Goal: Information Seeking & Learning: Compare options

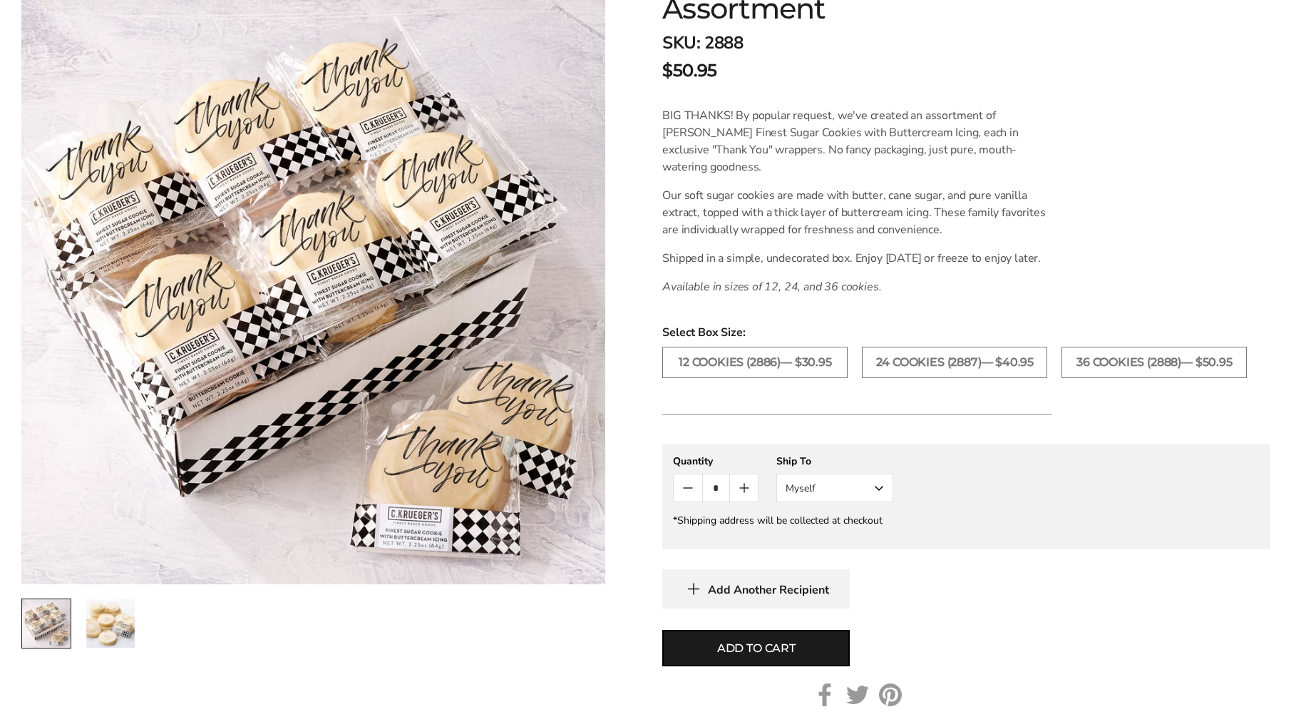
scroll to position [314, 0]
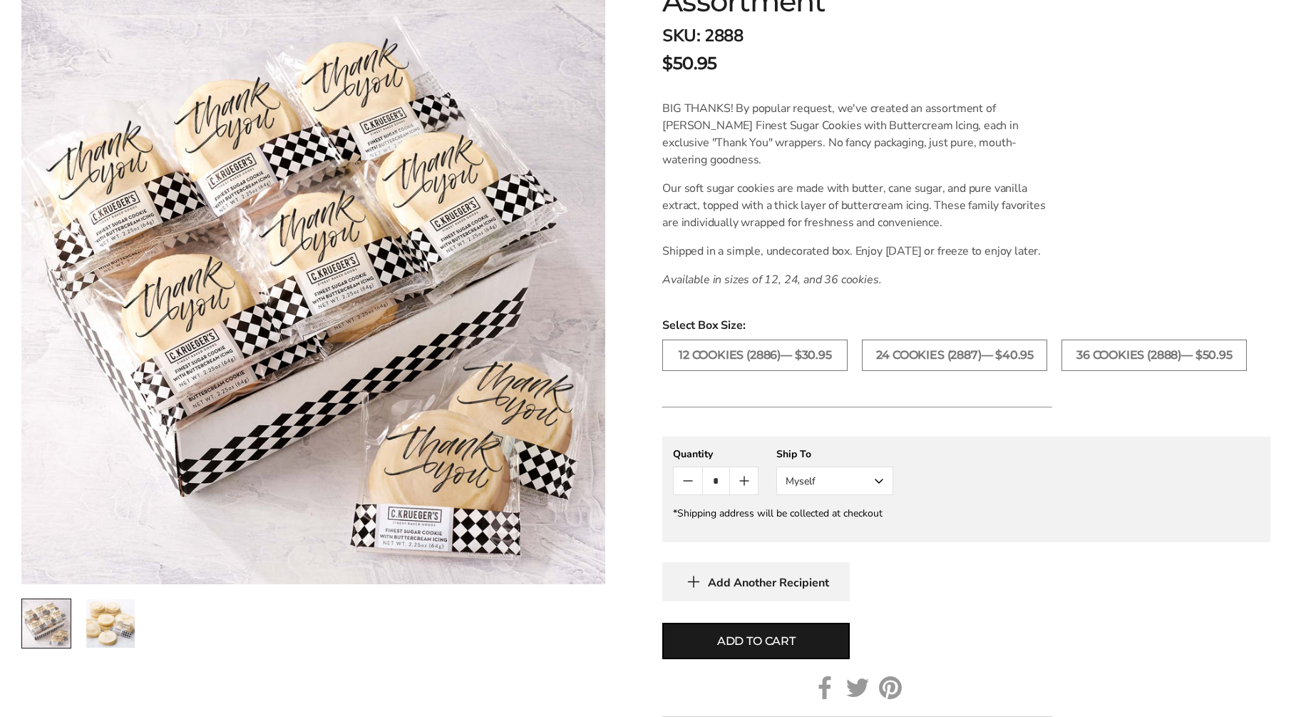
click at [163, 533] on img at bounding box center [313, 292] width 584 height 584
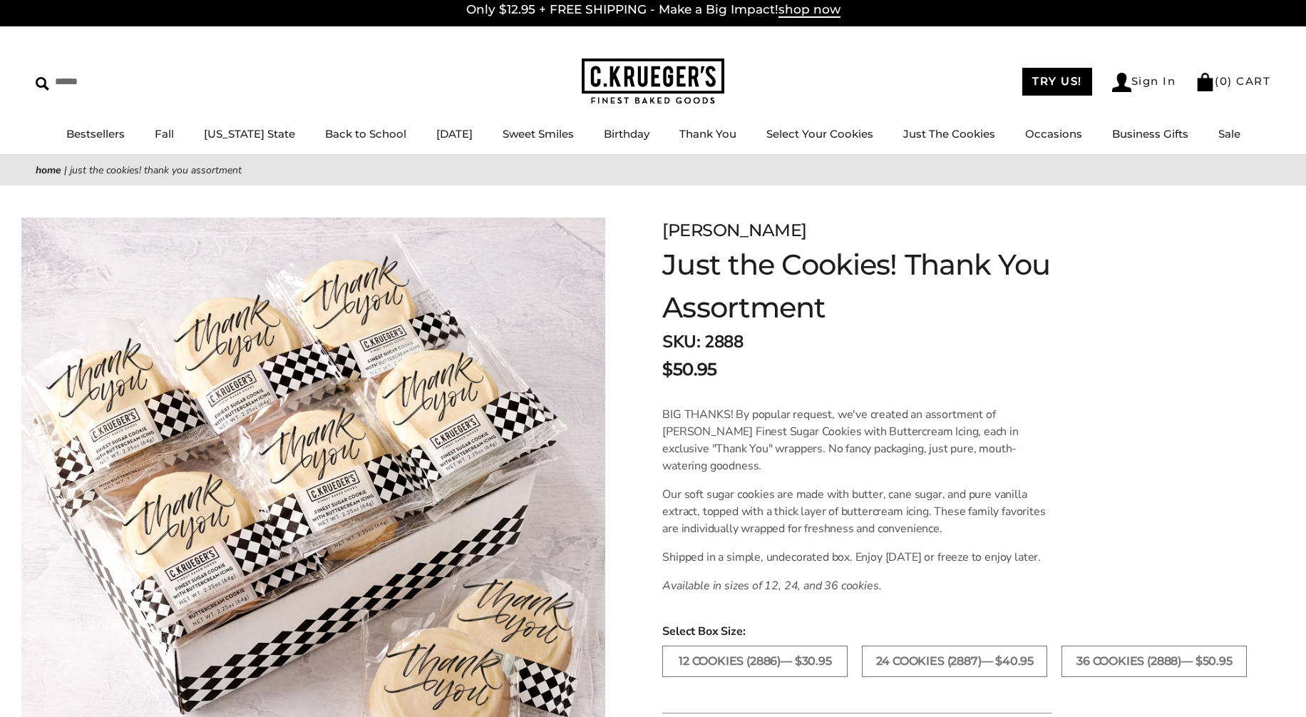
scroll to position [9, 0]
click at [958, 135] on link "Just The Cookies" at bounding box center [949, 133] width 92 height 14
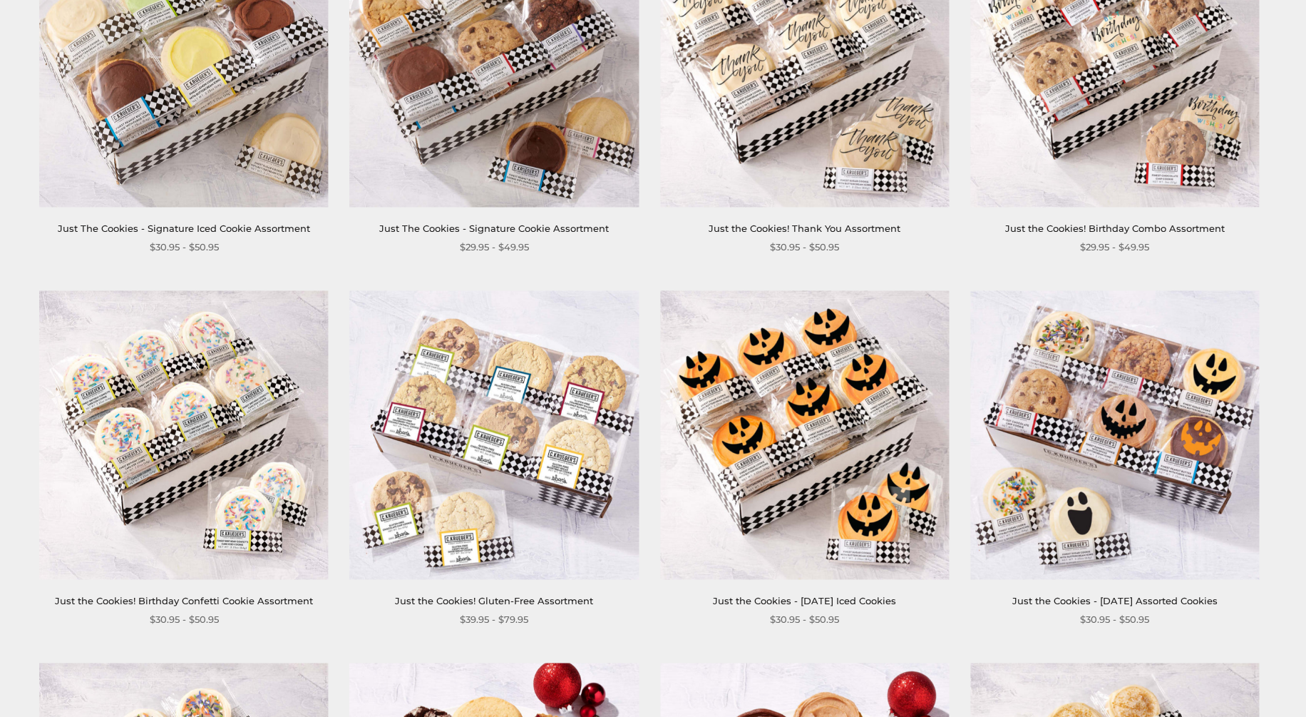
scroll to position [787, 0]
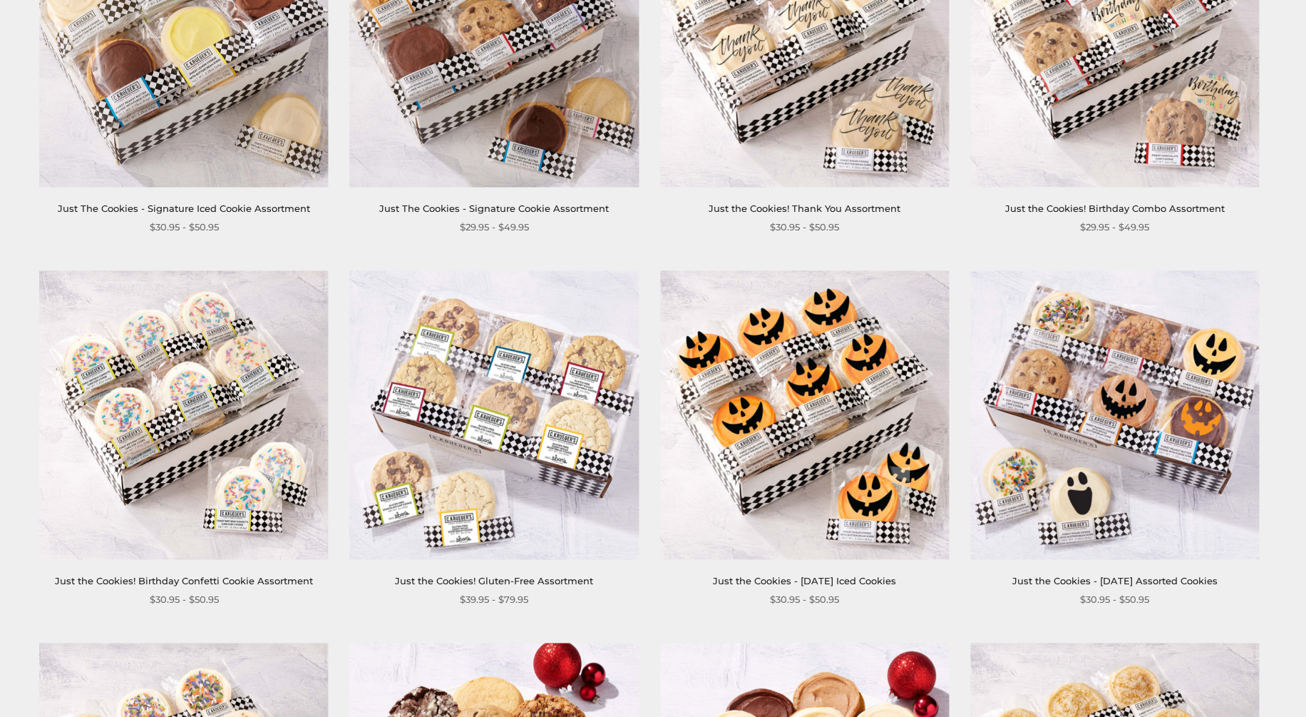
click at [515, 439] on img at bounding box center [494, 414] width 289 height 289
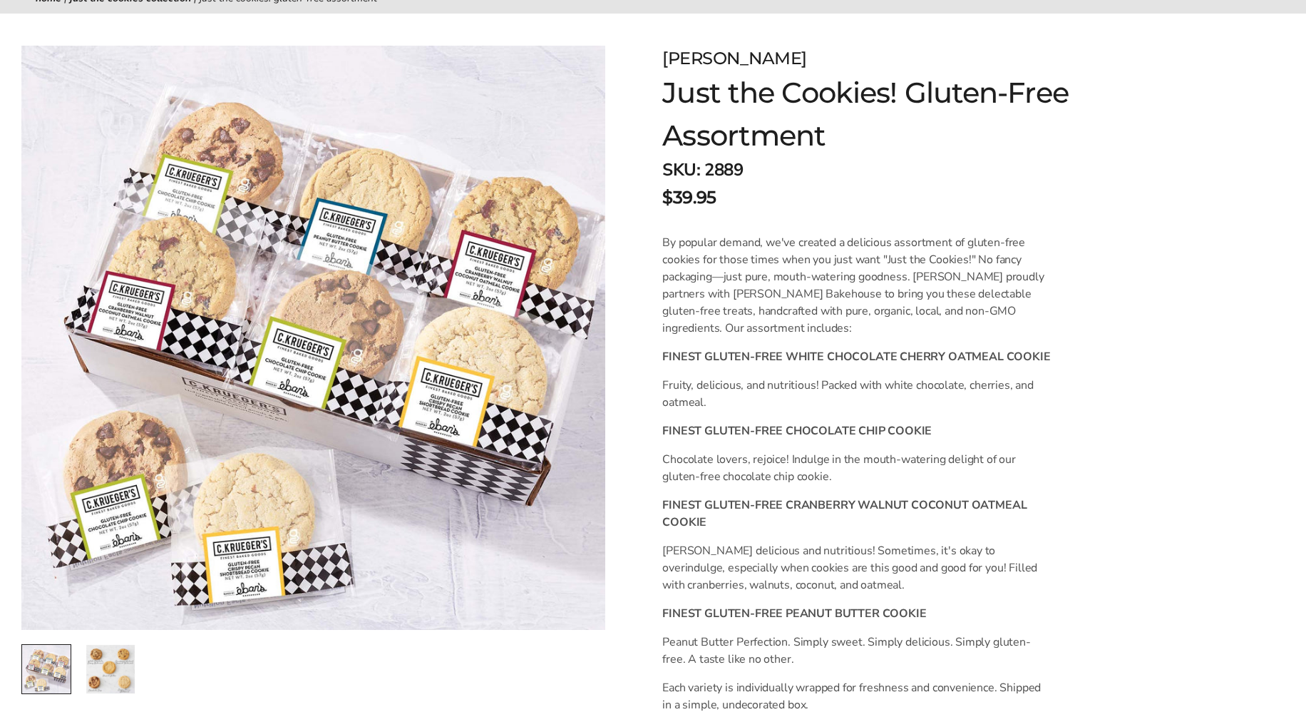
scroll to position [314, 0]
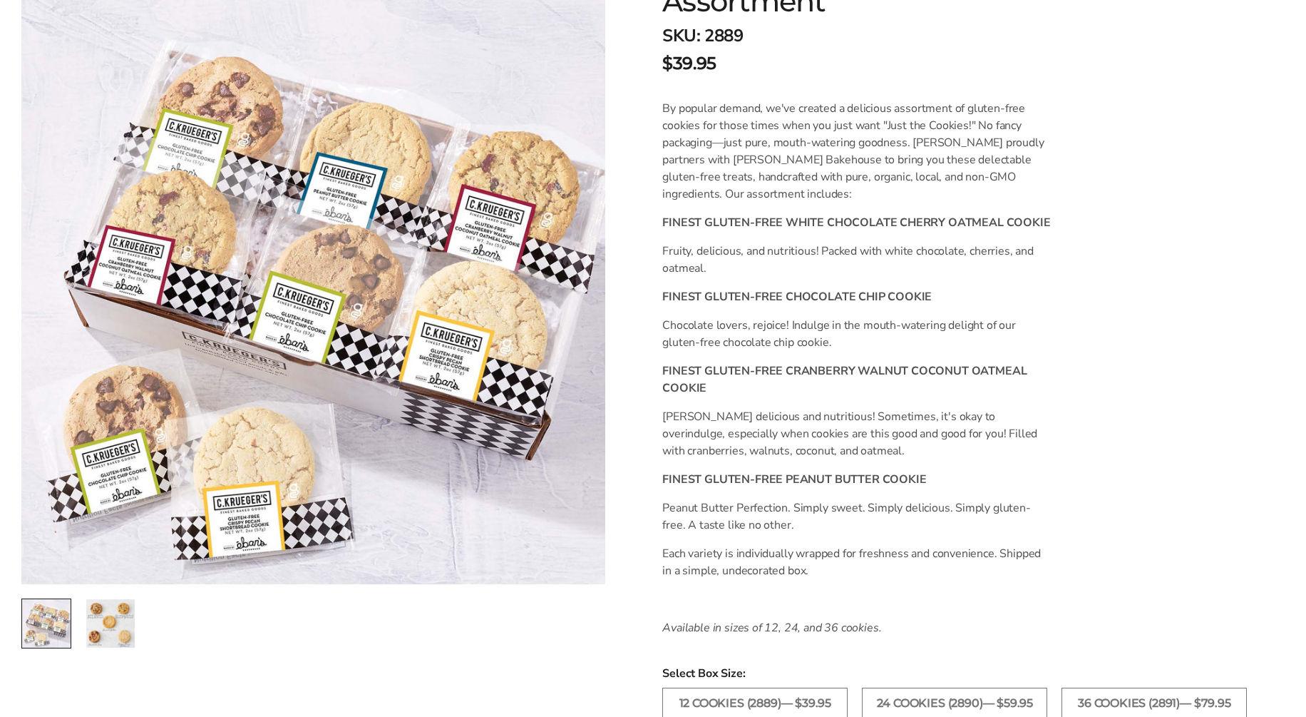
click at [108, 615] on img "2 / 2" at bounding box center [110, 623] width 48 height 48
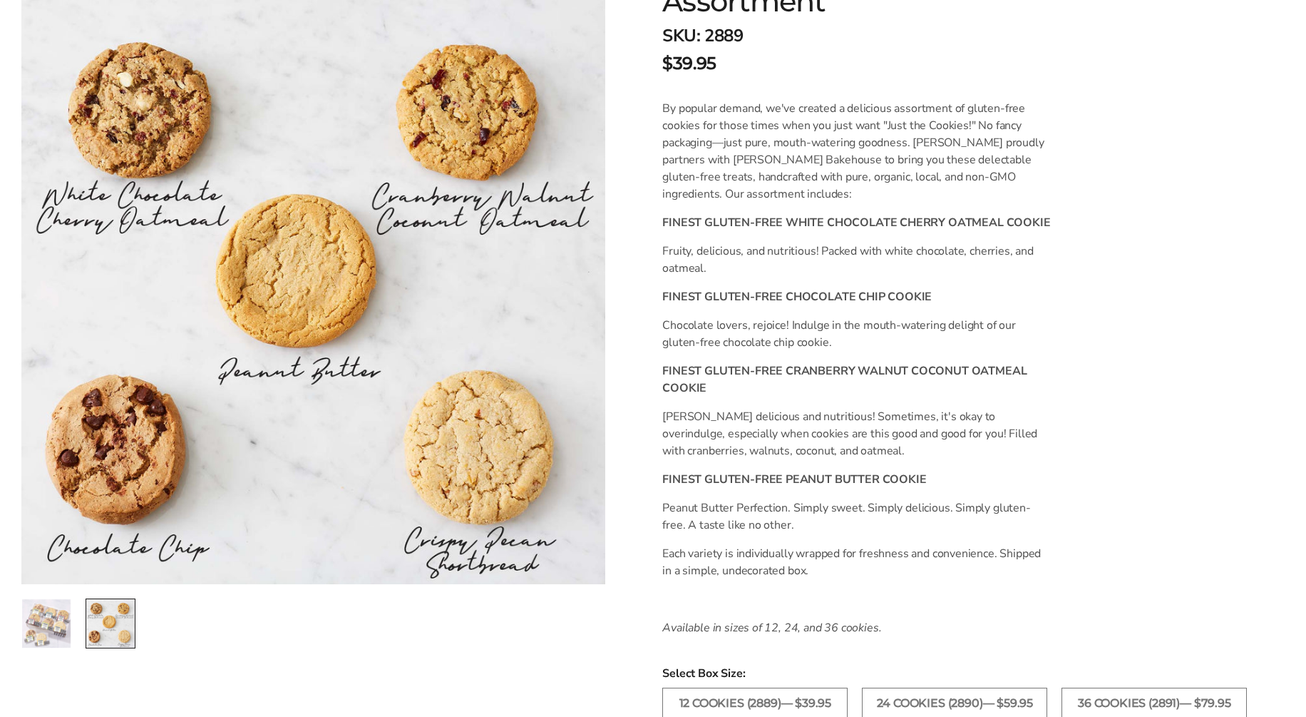
click at [52, 620] on img "1 / 2" at bounding box center [46, 623] width 48 height 48
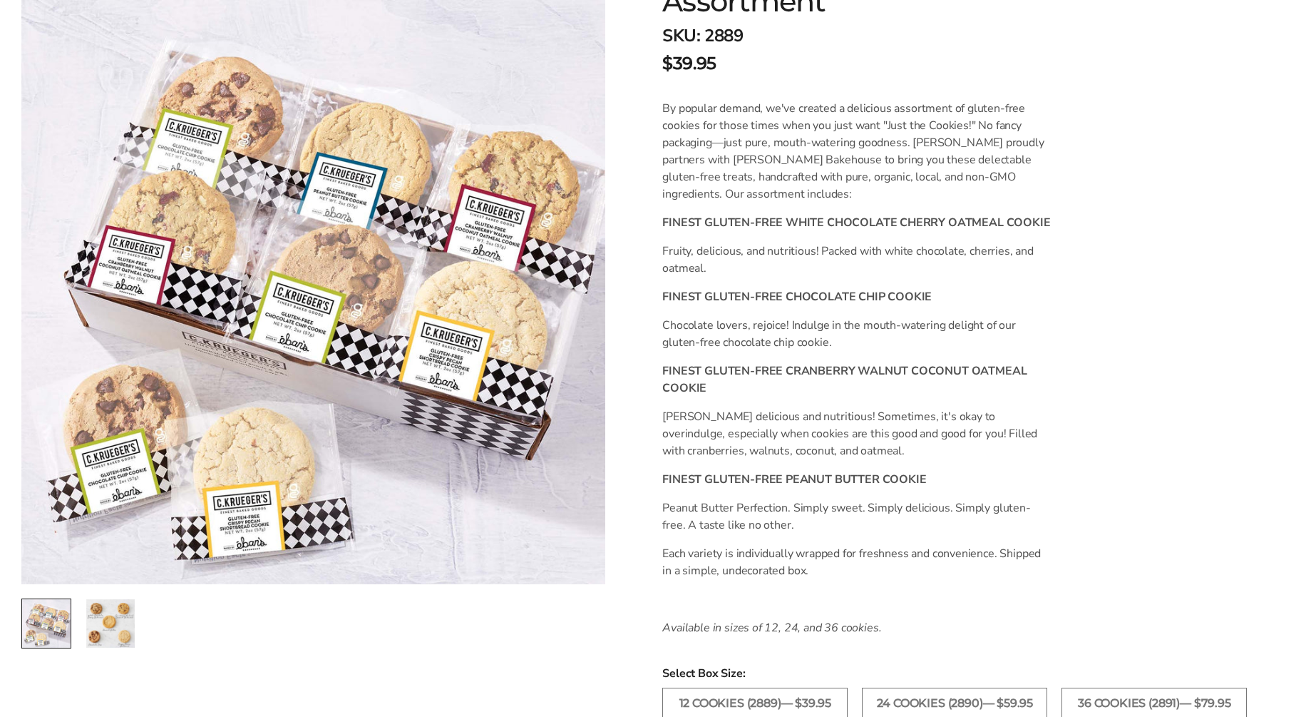
click at [261, 512] on img at bounding box center [313, 292] width 584 height 584
